Goal: Entertainment & Leisure: Consume media (video, audio)

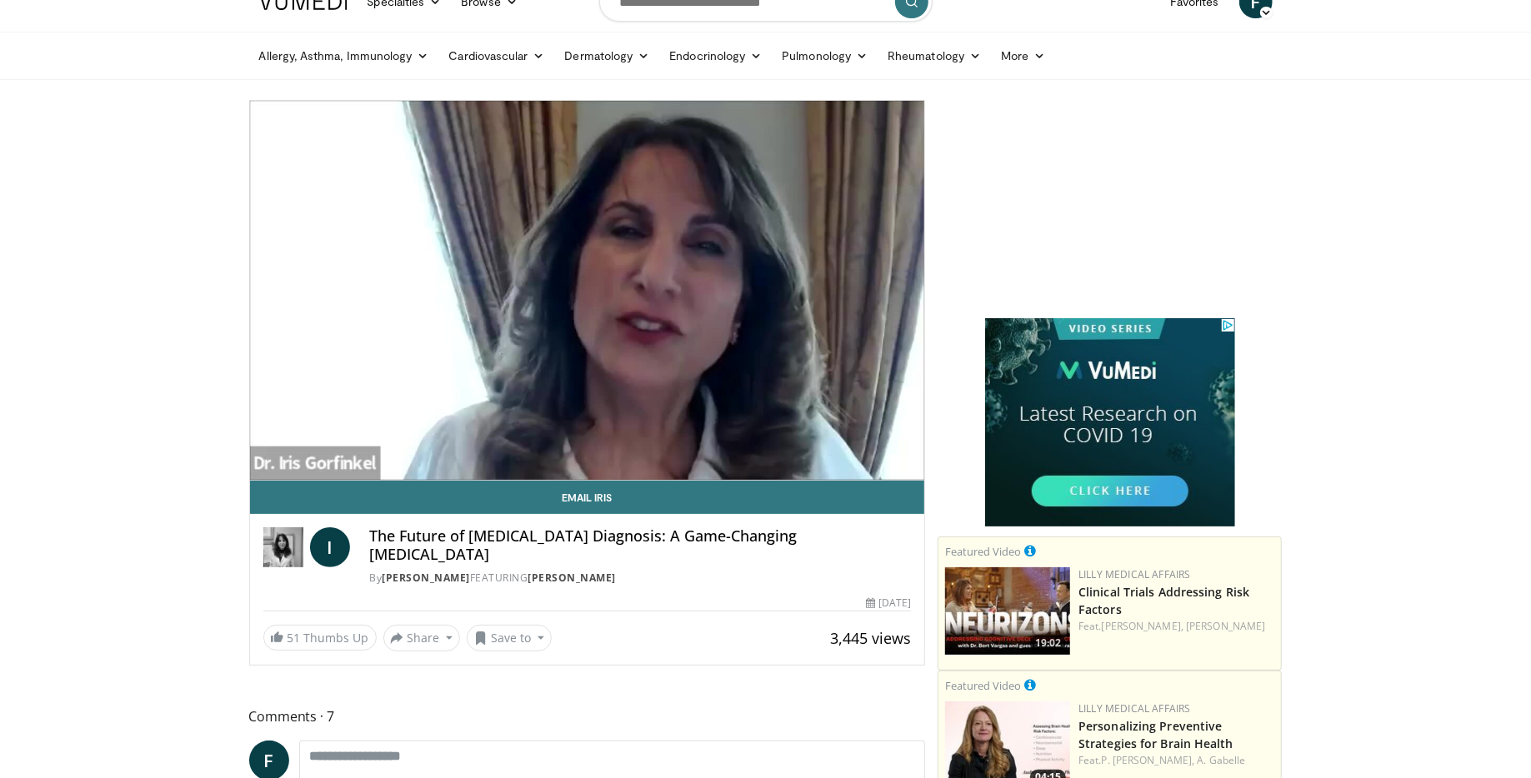
scroll to position [30, 0]
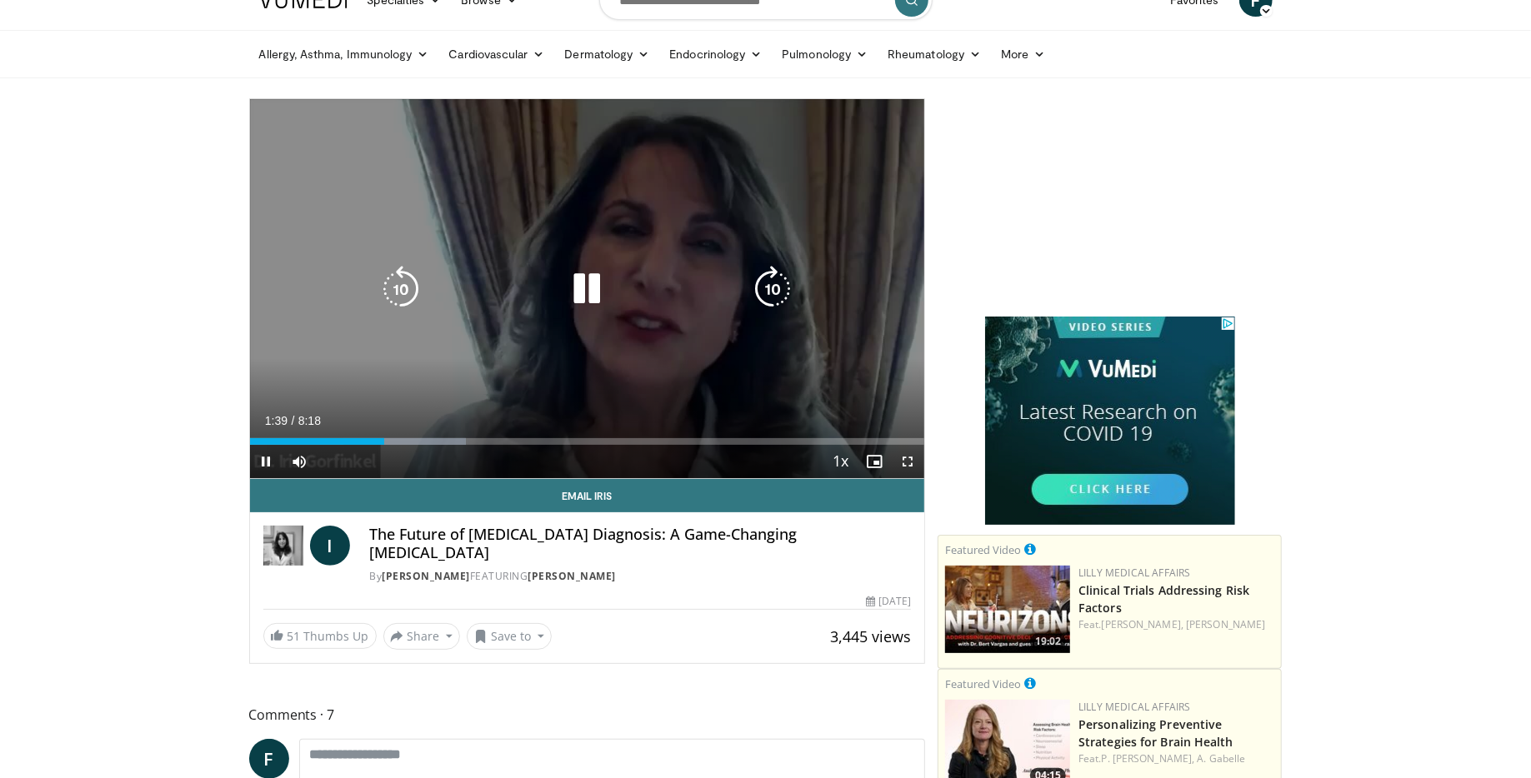
click at [396, 317] on div "10 seconds Tap to unmute" at bounding box center [587, 288] width 675 height 379
click at [582, 292] on icon "Video Player" at bounding box center [586, 289] width 47 height 47
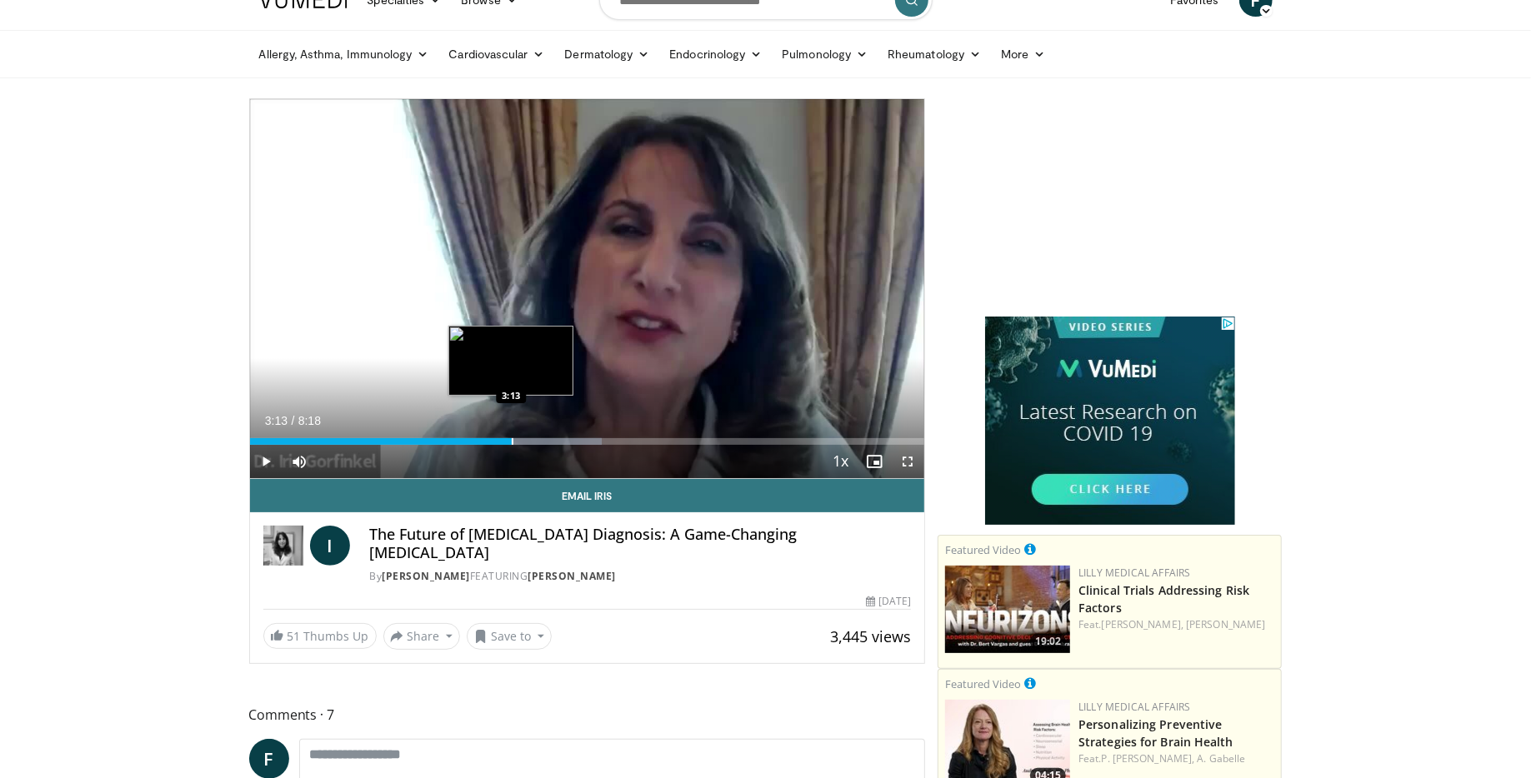
click at [512, 445] on div "Progress Bar" at bounding box center [513, 441] width 2 height 7
click at [496, 442] on div "Progress Bar" at bounding box center [497, 441] width 2 height 7
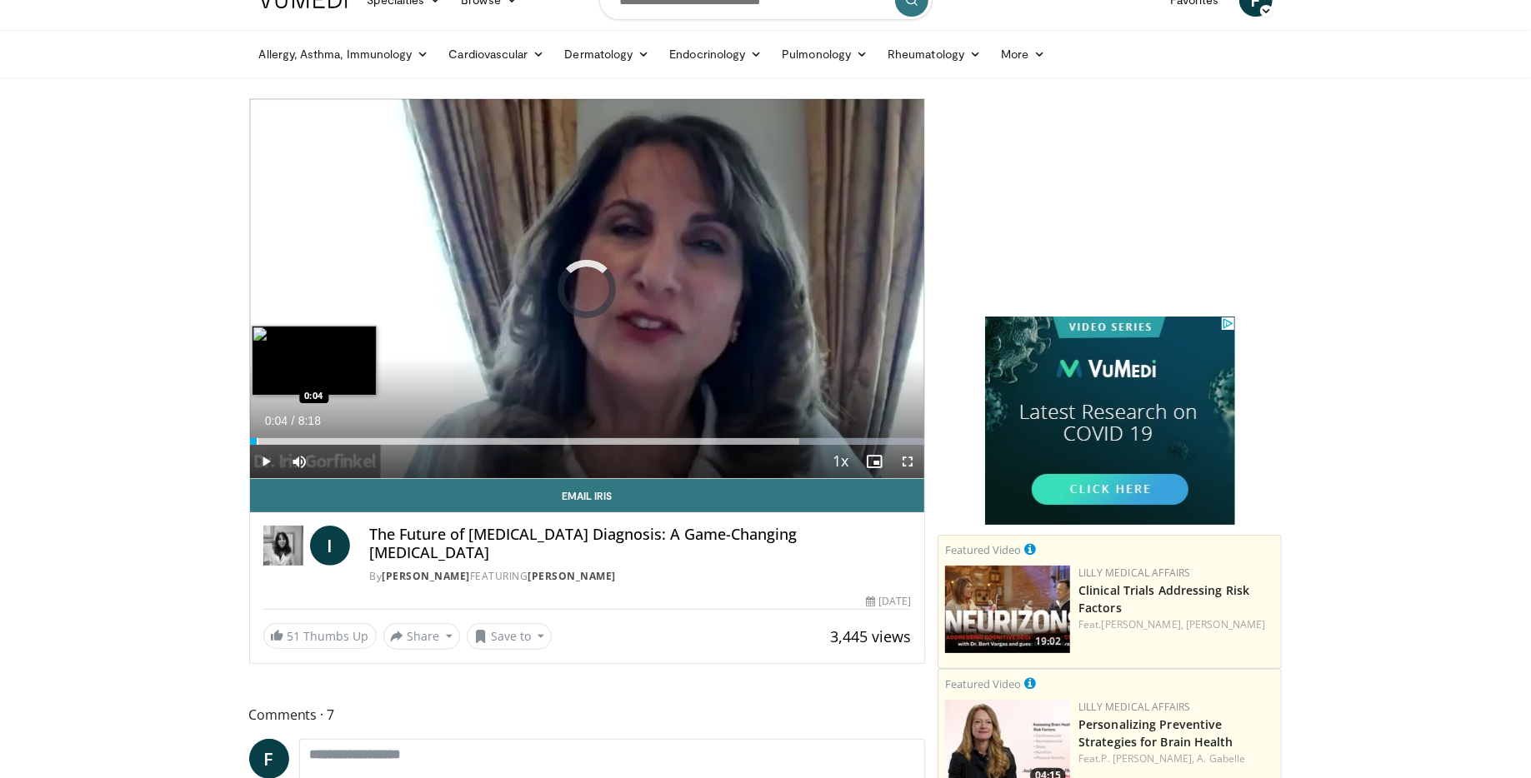
click at [257, 438] on div "Progress Bar" at bounding box center [258, 441] width 2 height 7
